Goal: Task Accomplishment & Management: Use online tool/utility

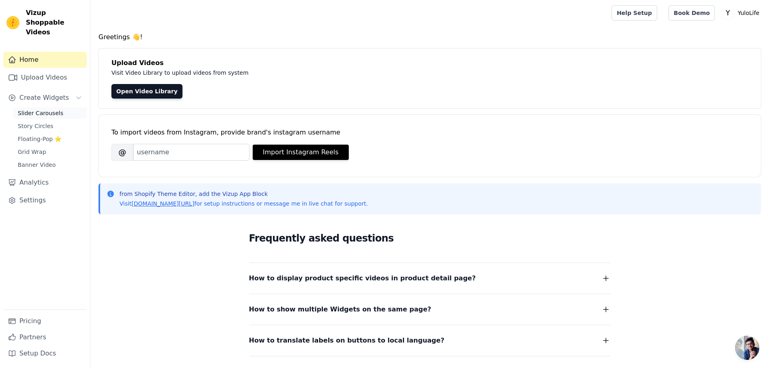
click at [44, 109] on span "Slider Carousels" at bounding box center [41, 113] width 46 height 8
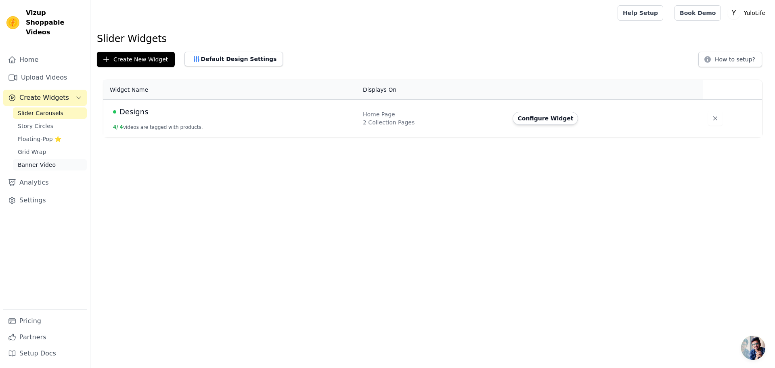
click at [45, 161] on span "Banner Video" at bounding box center [37, 165] width 38 height 8
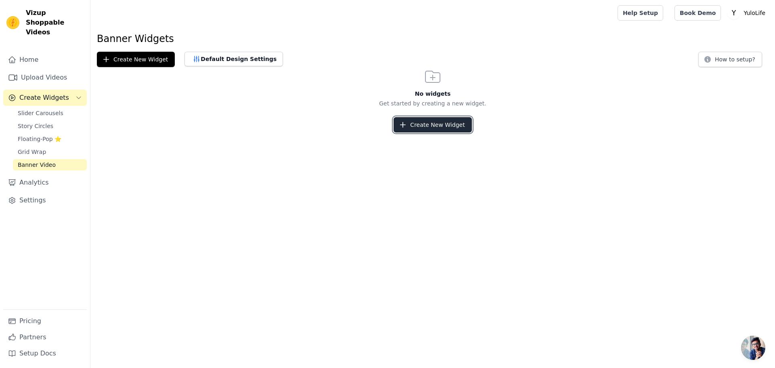
click at [418, 123] on button "Create New Widget" at bounding box center [432, 124] width 78 height 15
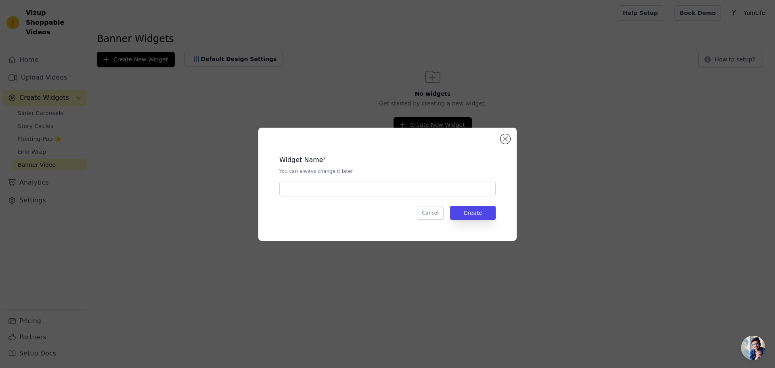
click at [511, 138] on div "Widget Name * You can always change it later Cancel Create" at bounding box center [387, 183] width 258 height 113
click at [507, 140] on button "Close modal" at bounding box center [505, 139] width 10 height 10
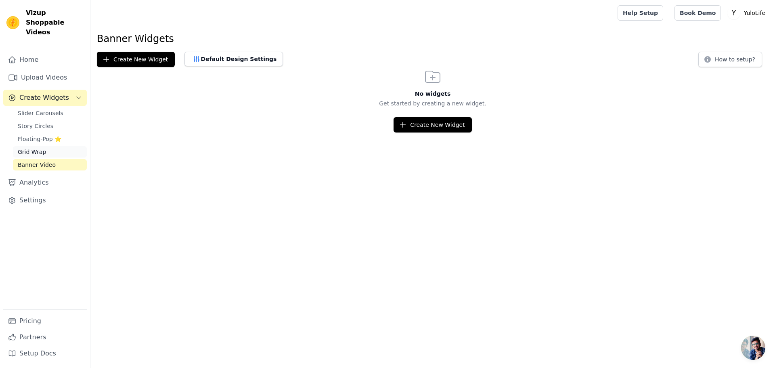
click at [28, 148] on span "Grid Wrap" at bounding box center [32, 152] width 28 height 8
click at [36, 122] on span "Story Circles" at bounding box center [36, 126] width 36 height 8
click at [42, 174] on link "Analytics" at bounding box center [45, 182] width 84 height 16
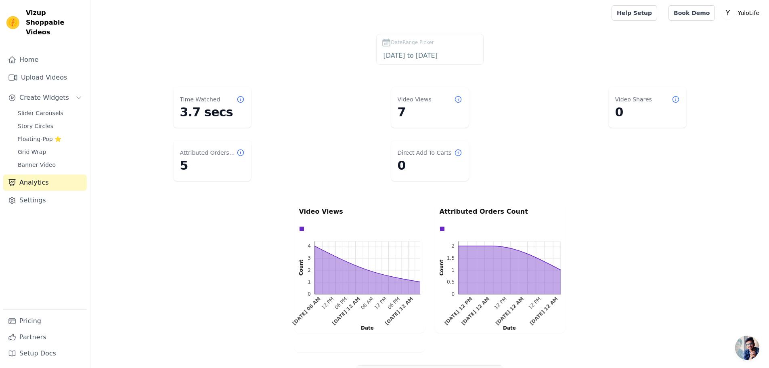
click at [234, 162] on dd "5" at bounding box center [212, 165] width 65 height 15
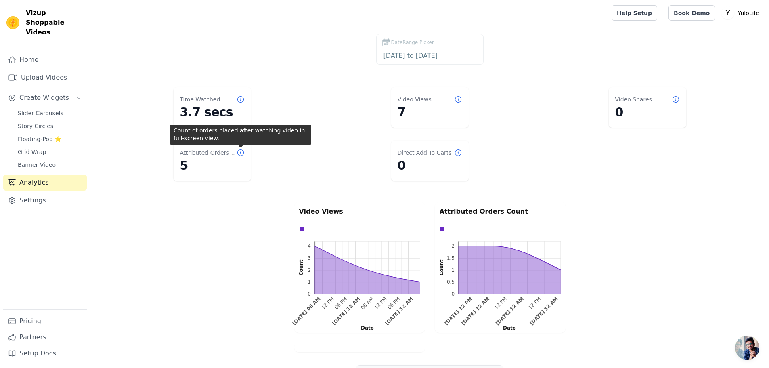
click at [243, 154] on icon at bounding box center [240, 153] width 6 height 6
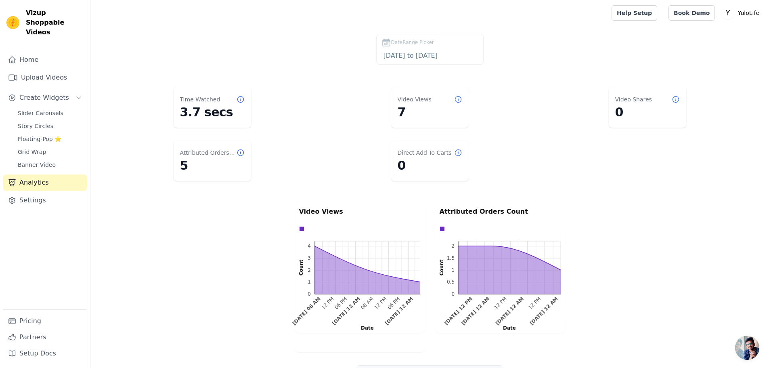
click at [240, 153] on icon at bounding box center [240, 152] width 8 height 8
click at [36, 109] on span "Slider Carousels" at bounding box center [41, 113] width 46 height 8
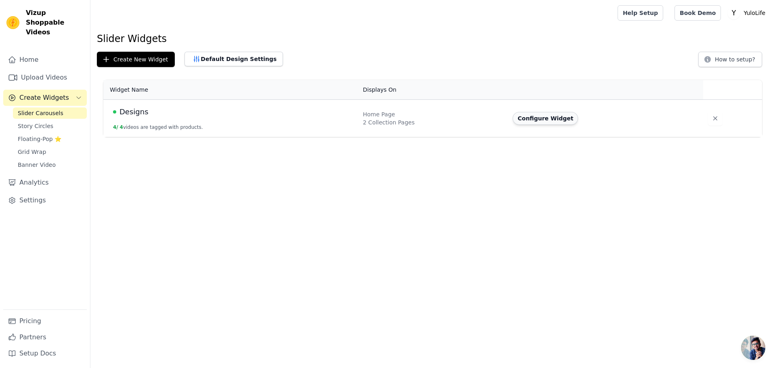
click at [537, 114] on button "Configure Widget" at bounding box center [544, 118] width 65 height 13
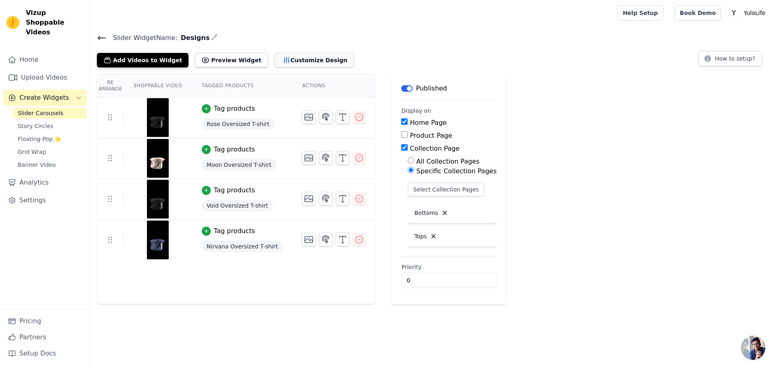
click at [287, 58] on button "Customize Design" at bounding box center [313, 60] width 79 height 15
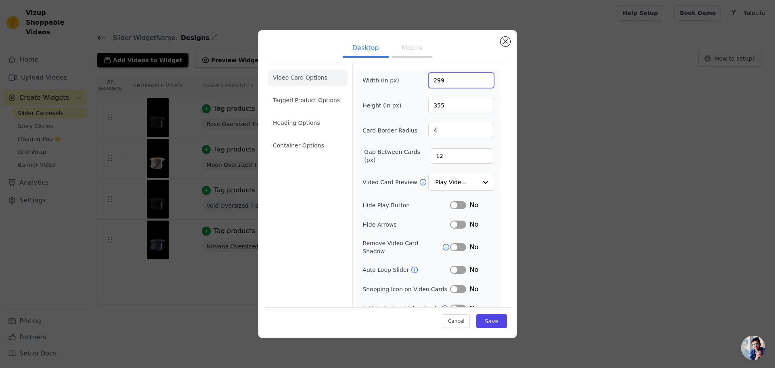
drag, startPoint x: 446, startPoint y: 79, endPoint x: 422, endPoint y: 75, distance: 24.5
click at [422, 75] on div "Width (in px) 299" at bounding box center [428, 80] width 132 height 15
type input "350"
click at [490, 321] on button "Save" at bounding box center [491, 321] width 31 height 14
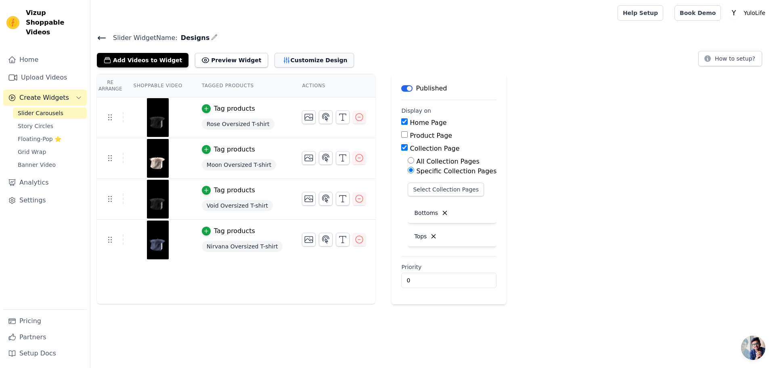
click at [281, 60] on button "Customize Design" at bounding box center [313, 60] width 79 height 15
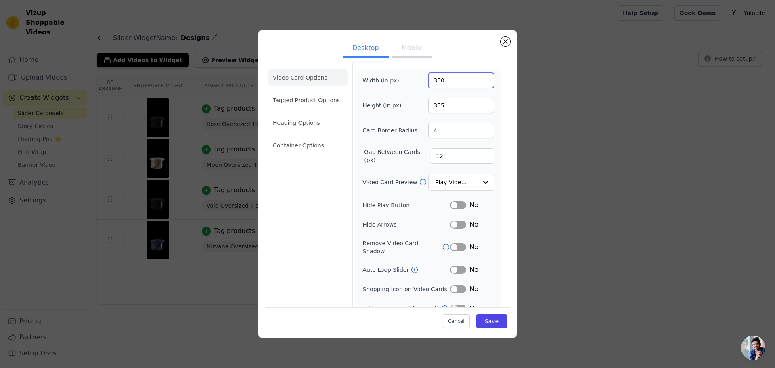
drag, startPoint x: 441, startPoint y: 82, endPoint x: 426, endPoint y: 83, distance: 15.8
click at [428, 83] on input "350" at bounding box center [461, 80] width 66 height 15
type input "250"
click at [482, 314] on button "Save" at bounding box center [491, 321] width 31 height 14
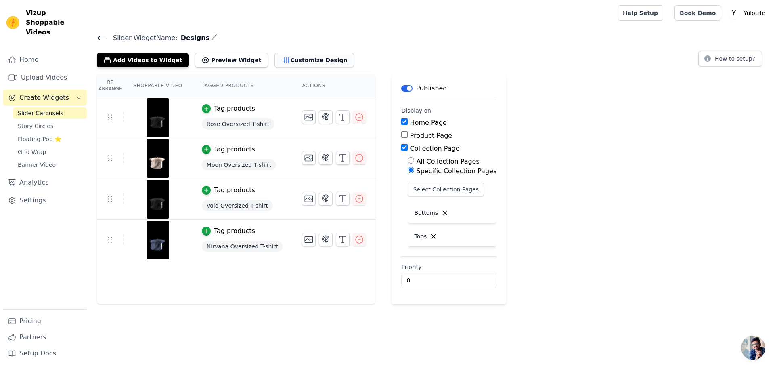
click at [305, 60] on button "Customize Design" at bounding box center [313, 60] width 79 height 15
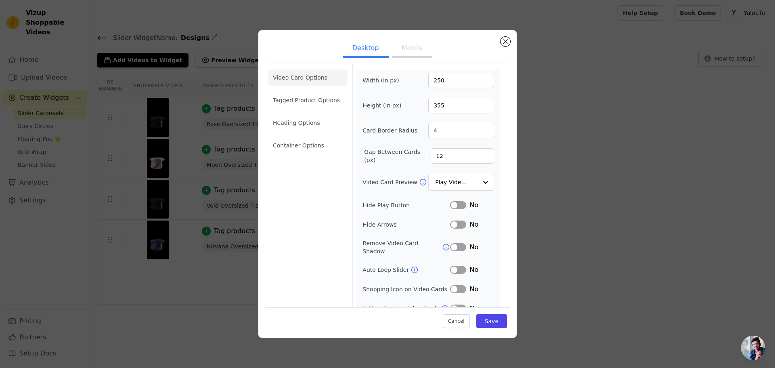
click at [422, 48] on button "Mobile" at bounding box center [412, 49] width 40 height 18
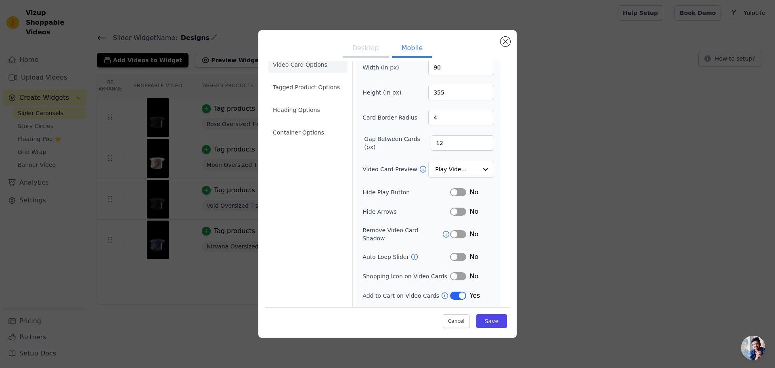
scroll to position [25, 0]
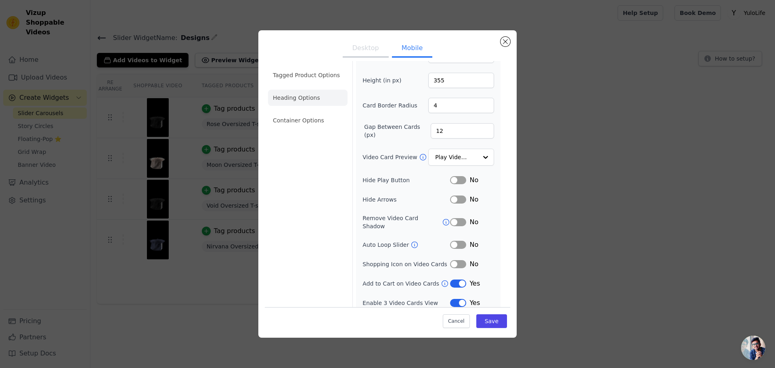
click at [292, 96] on li "Heading Options" at bounding box center [307, 98] width 79 height 16
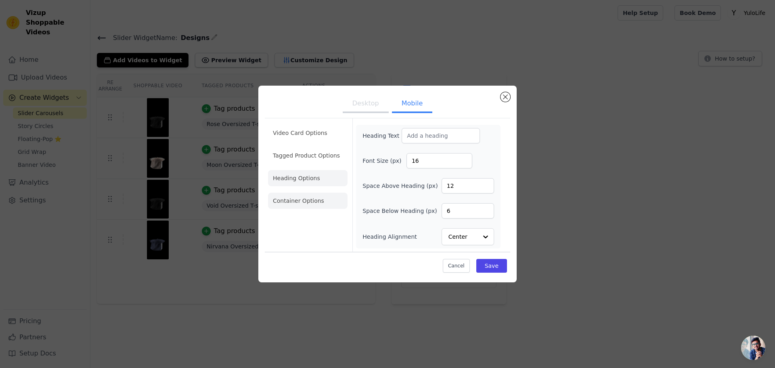
click at [303, 205] on li "Container Options" at bounding box center [307, 200] width 79 height 16
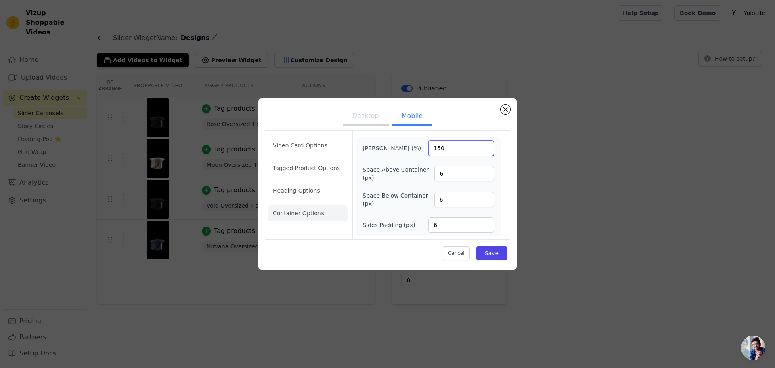
drag, startPoint x: 445, startPoint y: 141, endPoint x: 419, endPoint y: 142, distance: 25.8
click at [419, 142] on div "Max Width (%) 150" at bounding box center [428, 147] width 132 height 15
type input "120"
click at [491, 257] on button "Save" at bounding box center [491, 253] width 31 height 14
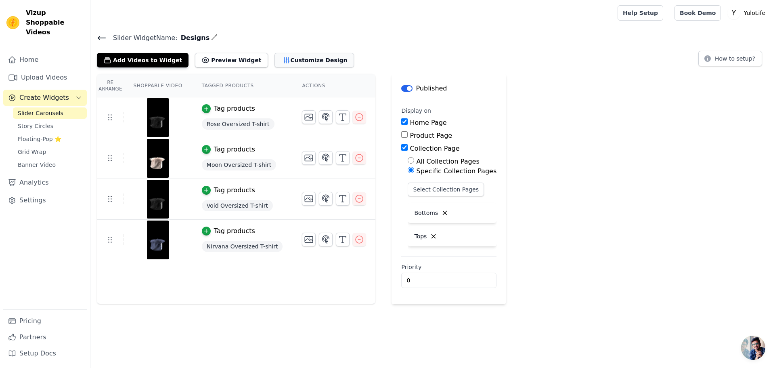
click at [282, 59] on icon "button" at bounding box center [286, 60] width 8 height 8
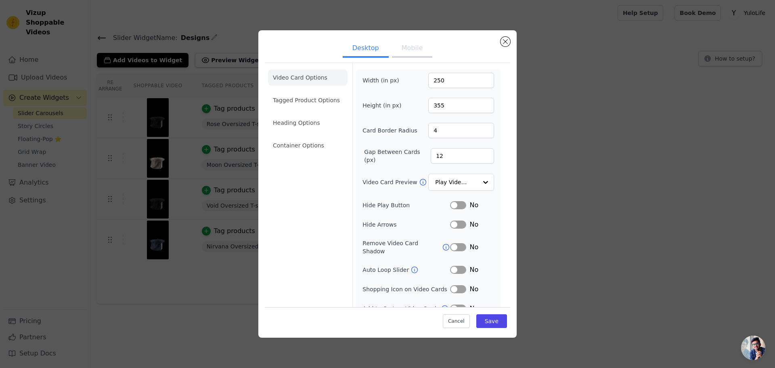
click at [400, 52] on button "Mobile" at bounding box center [412, 49] width 40 height 18
drag, startPoint x: 434, startPoint y: 84, endPoint x: 412, endPoint y: 83, distance: 22.2
click at [412, 83] on div "Width (in px) 90" at bounding box center [428, 80] width 132 height 15
type input "180"
click at [491, 320] on button "Save" at bounding box center [491, 321] width 31 height 14
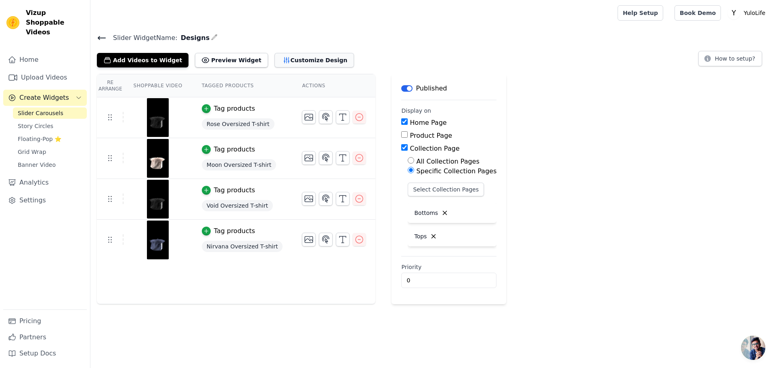
click at [276, 58] on button "Customize Design" at bounding box center [313, 60] width 79 height 15
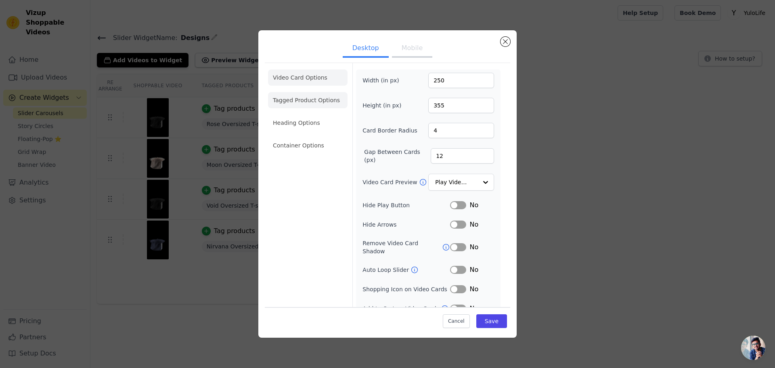
click at [308, 104] on li "Tagged Product Options" at bounding box center [307, 100] width 79 height 16
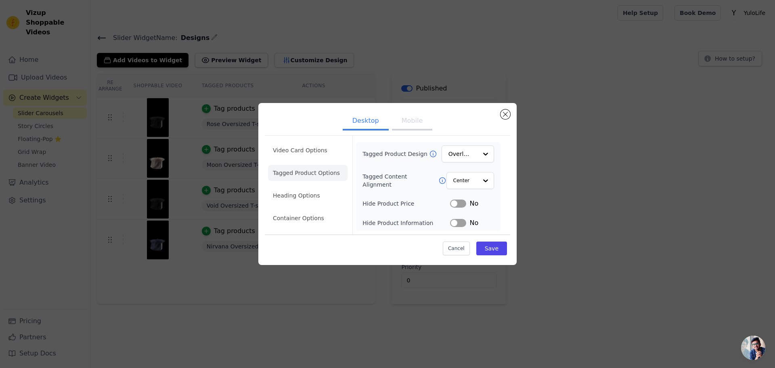
click at [322, 205] on ul "Video Card Options Tagged Product Options Heading Options Container Options" at bounding box center [307, 184] width 79 height 90
click at [321, 198] on li "Heading Options" at bounding box center [307, 195] width 79 height 16
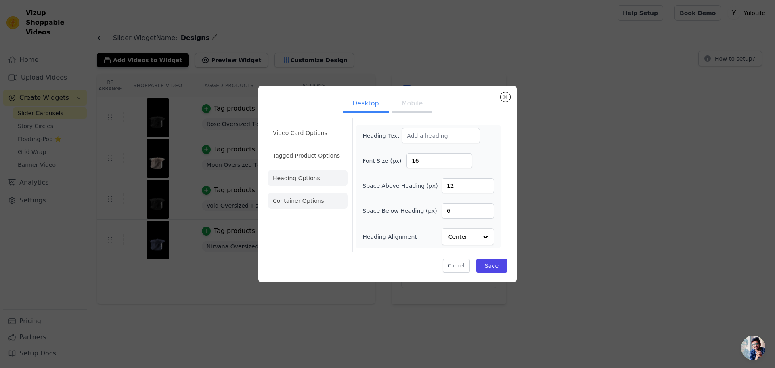
click at [281, 201] on li "Container Options" at bounding box center [307, 200] width 79 height 16
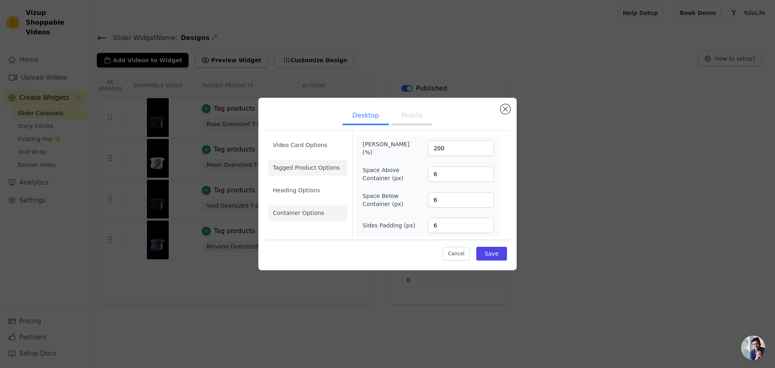
click at [326, 167] on li "Tagged Product Options" at bounding box center [307, 167] width 79 height 16
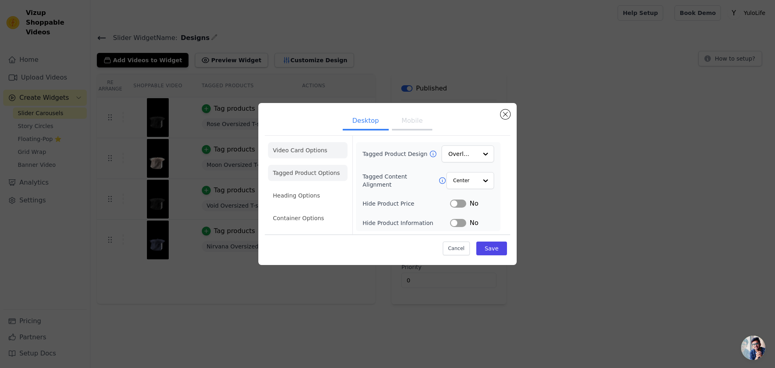
click at [332, 155] on li "Video Card Options" at bounding box center [307, 150] width 79 height 16
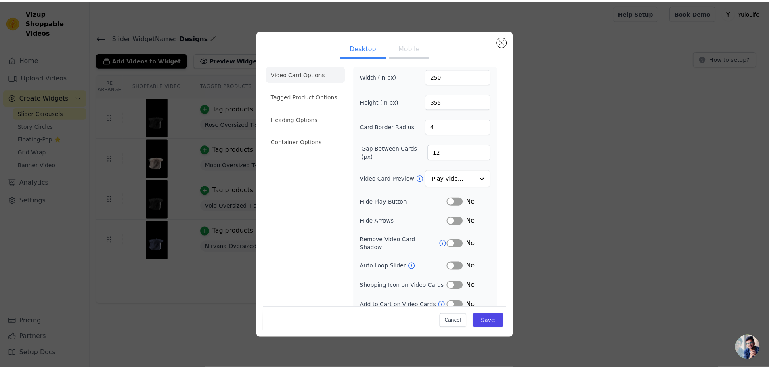
scroll to position [6, 0]
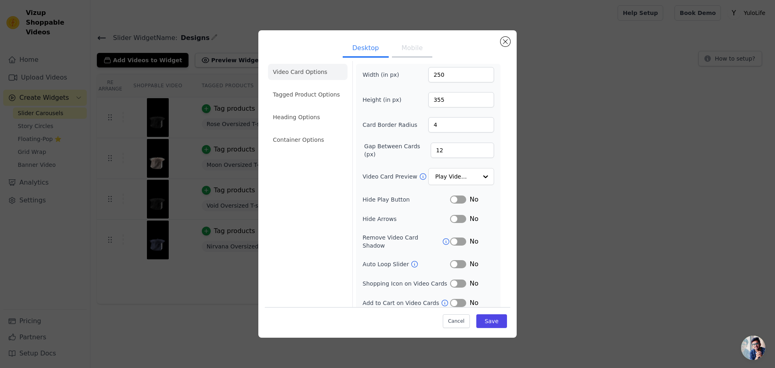
click at [452, 299] on button "Label" at bounding box center [458, 303] width 16 height 8
click at [504, 42] on button "Close modal" at bounding box center [505, 42] width 10 height 10
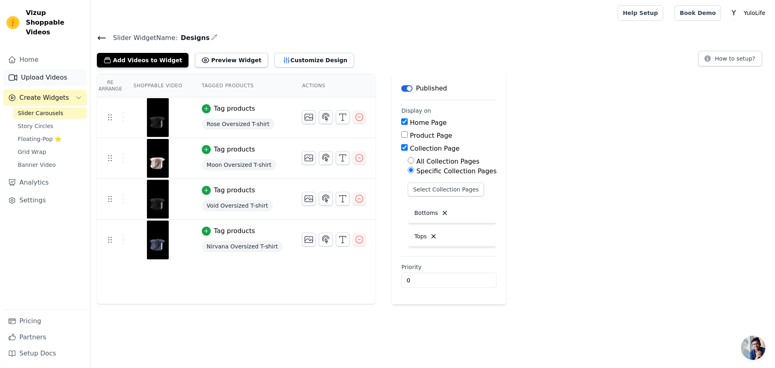
click at [27, 71] on link "Upload Videos" at bounding box center [45, 77] width 84 height 16
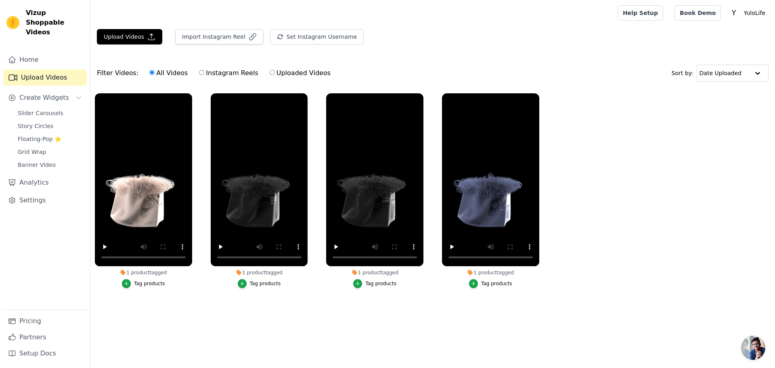
click at [199, 73] on input "Instagram Reels" at bounding box center [201, 72] width 5 height 5
radio input "true"
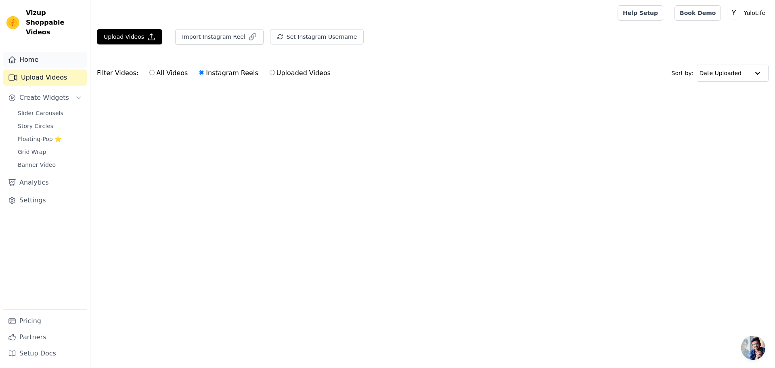
click at [25, 53] on link "Home" at bounding box center [45, 60] width 84 height 16
